Goal: Information Seeking & Learning: Find specific fact

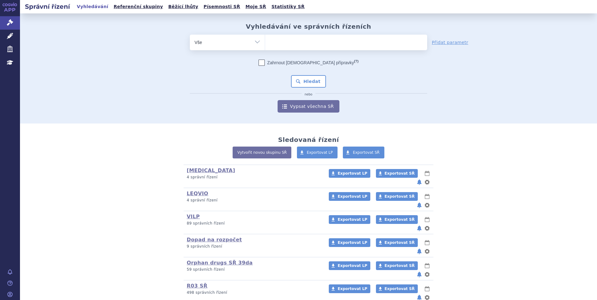
click at [290, 41] on ul at bounding box center [346, 41] width 162 height 13
click at [265, 41] on select at bounding box center [265, 42] width 0 height 16
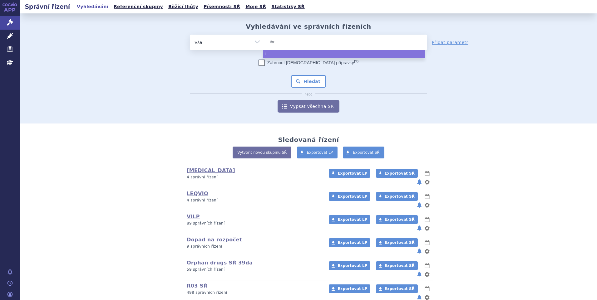
type input "ibra"
type input "ibranc"
type input "ibrance"
select select "ibrance"
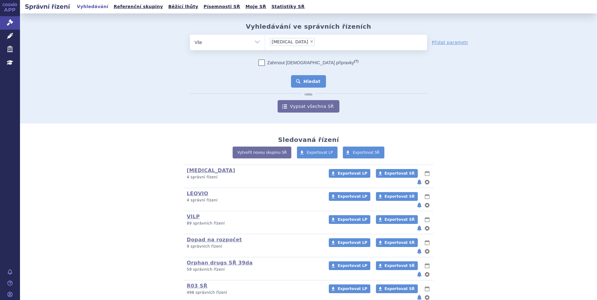
click at [310, 79] on button "Hledat" at bounding box center [308, 81] width 35 height 12
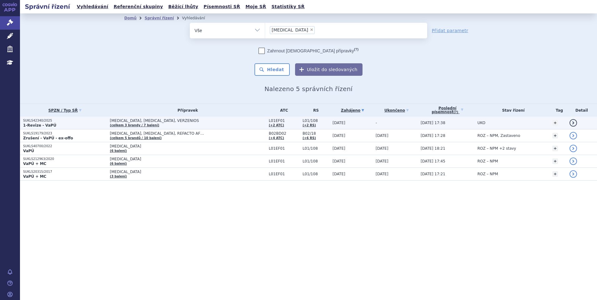
click at [68, 121] on p "SUKLS42340/2025" at bounding box center [65, 121] width 84 height 4
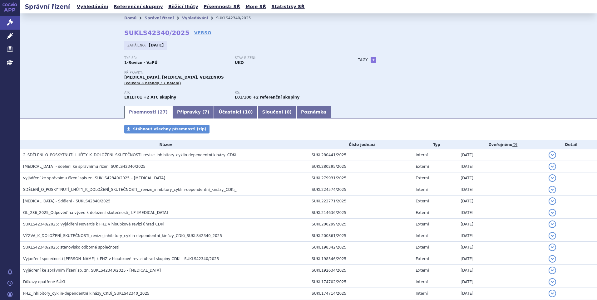
click at [187, 37] on div "Domů Správní řízení Vyhledávání SUKLS42340/2025 SUKLS42340/2025 VERSO Zahájeno:…" at bounding box center [308, 64] width 393 height 82
click at [194, 34] on link "VERSO" at bounding box center [202, 33] width 17 height 6
click at [92, 9] on link "Vyhledávání" at bounding box center [92, 6] width 35 height 8
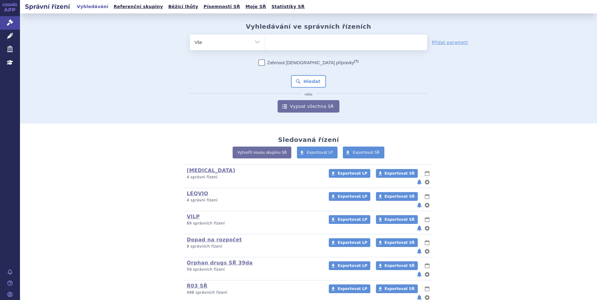
click at [304, 46] on ul at bounding box center [346, 41] width 162 height 13
click at [265, 46] on select at bounding box center [265, 42] width 0 height 16
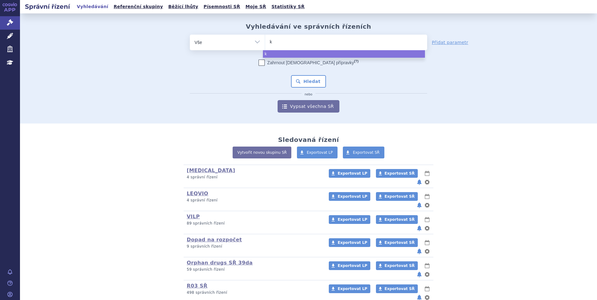
type input "ki"
type input "kisq"
type input "kisqal"
type input "[MEDICAL_DATA]"
select select "[MEDICAL_DATA]"
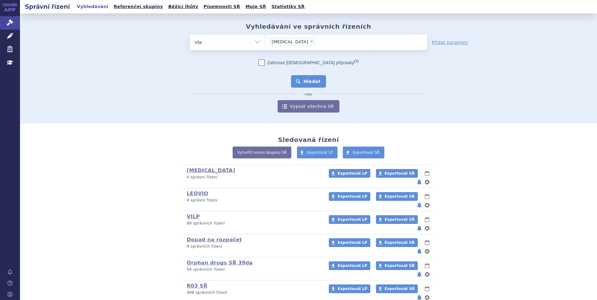
click at [308, 81] on button "Hledat" at bounding box center [308, 81] width 35 height 12
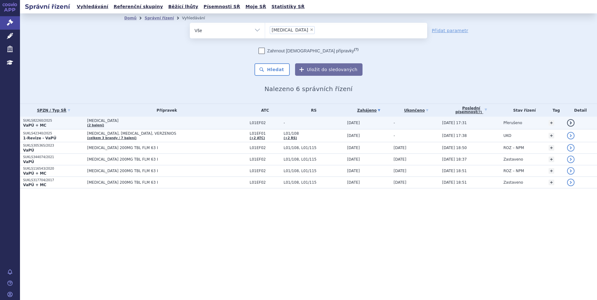
click at [37, 127] on strong "VaPÚ + MC" at bounding box center [34, 125] width 23 height 4
